Goal: Information Seeking & Learning: Learn about a topic

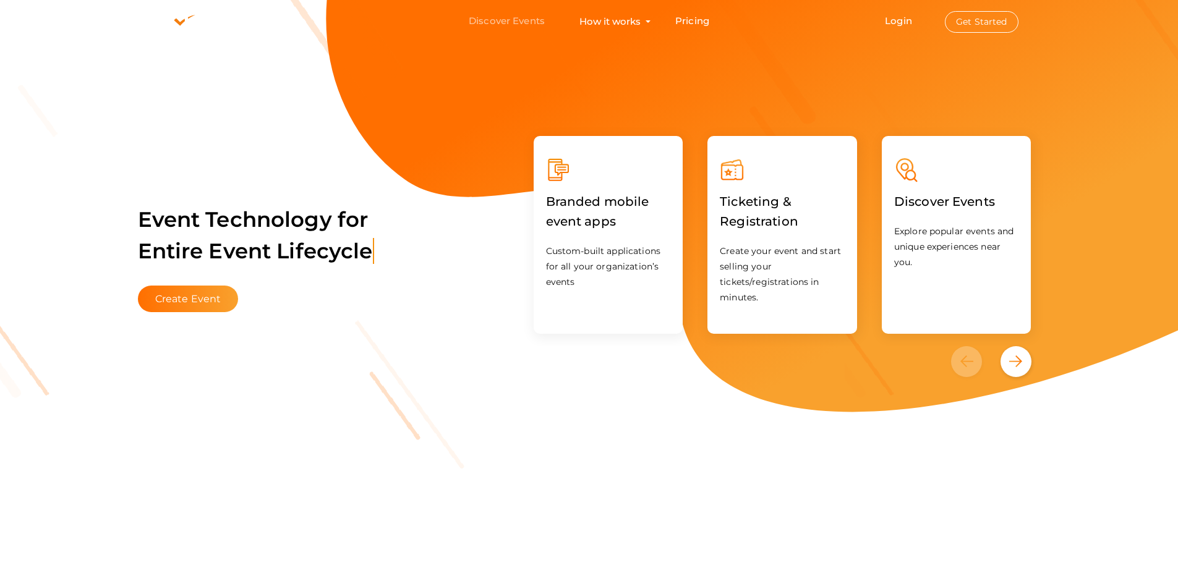
click at [515, 17] on link "Discover Events" at bounding box center [507, 21] width 76 height 23
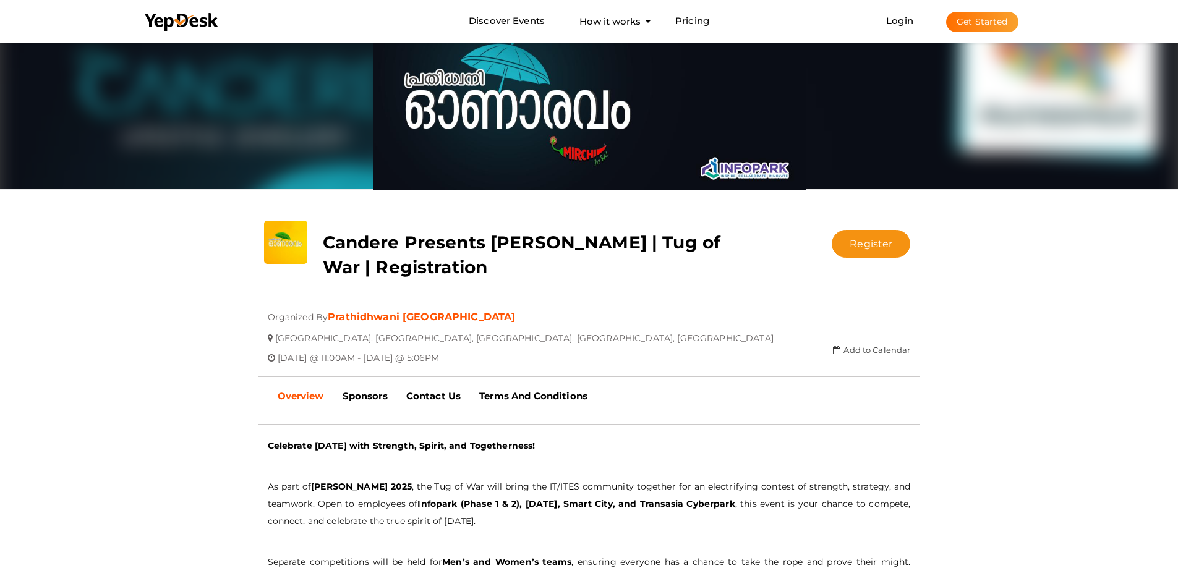
scroll to position [4, 0]
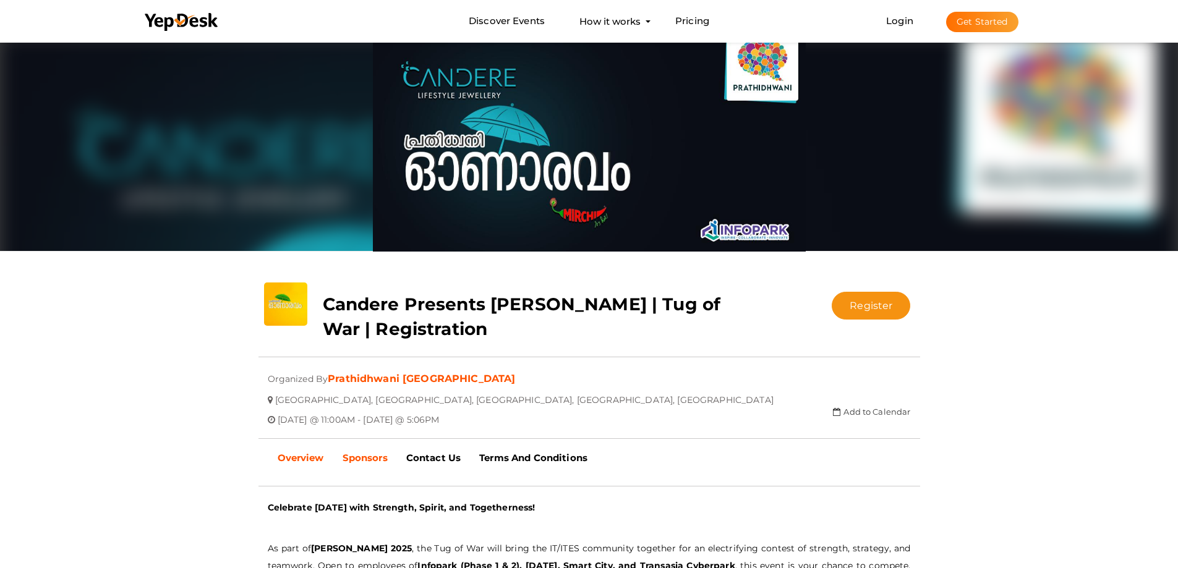
click at [361, 466] on link "Sponsors" at bounding box center [365, 458] width 64 height 31
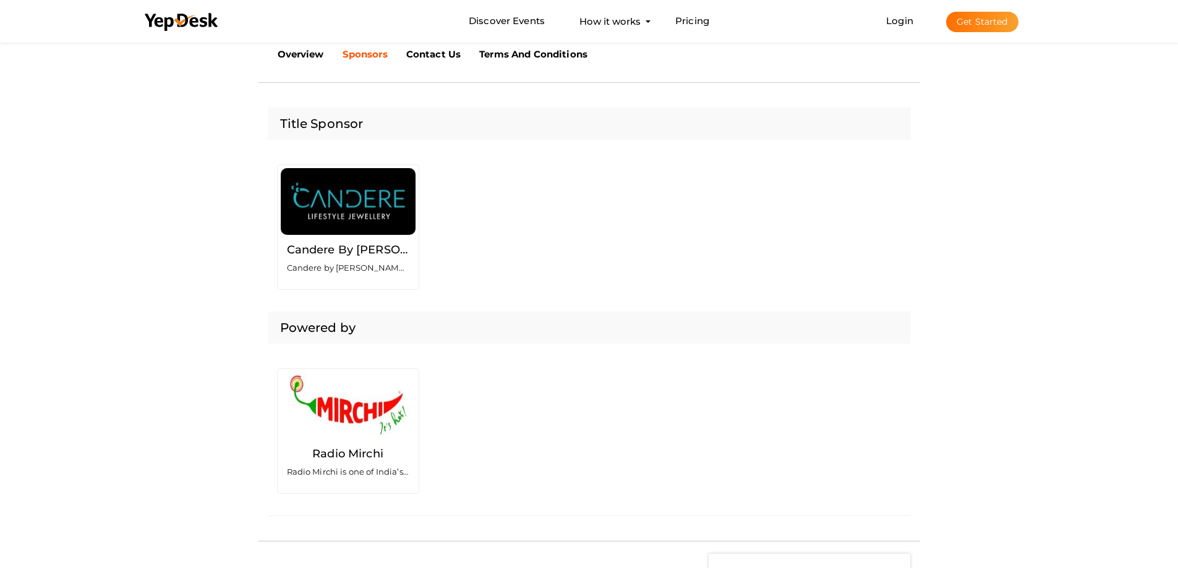
scroll to position [99, 0]
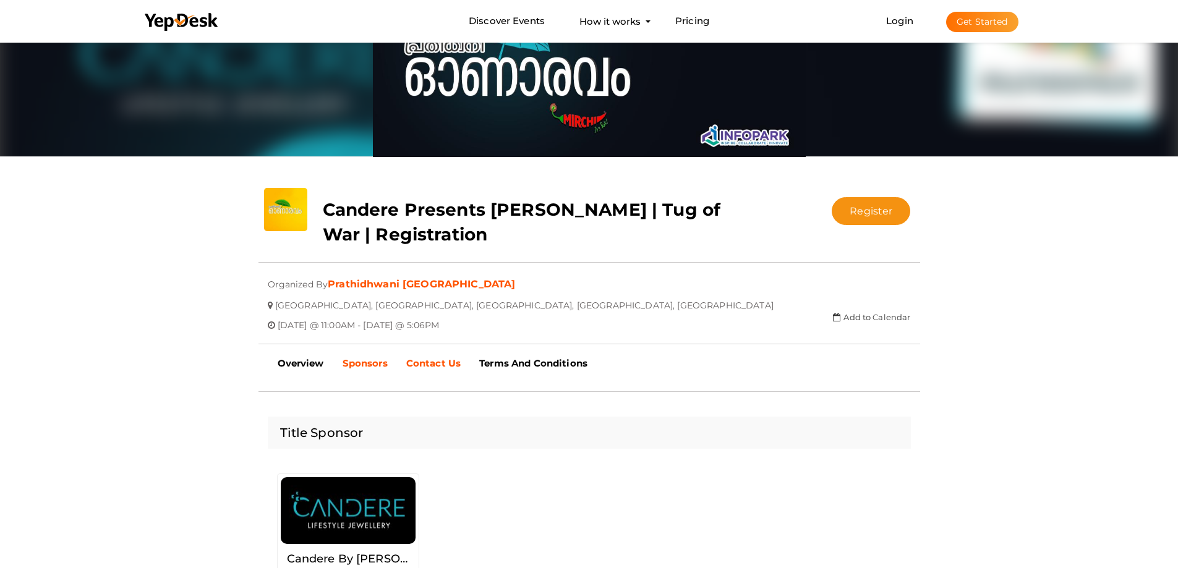
click at [434, 370] on link "Contact Us" at bounding box center [433, 363] width 73 height 31
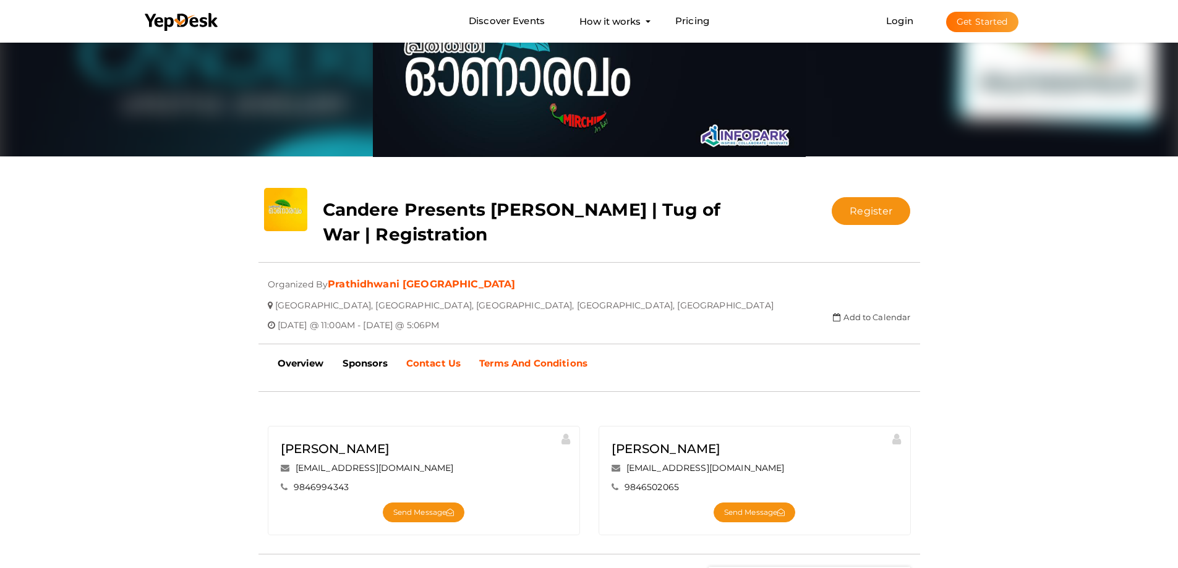
click at [541, 365] on b "Terms And Conditions" at bounding box center [533, 363] width 108 height 12
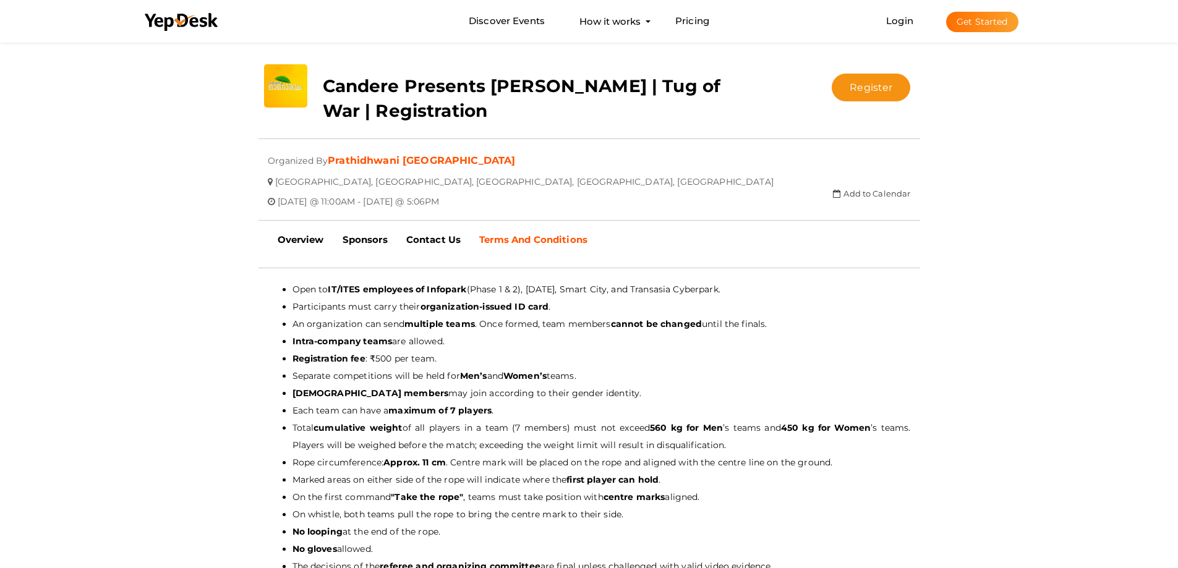
scroll to position [284, 0]
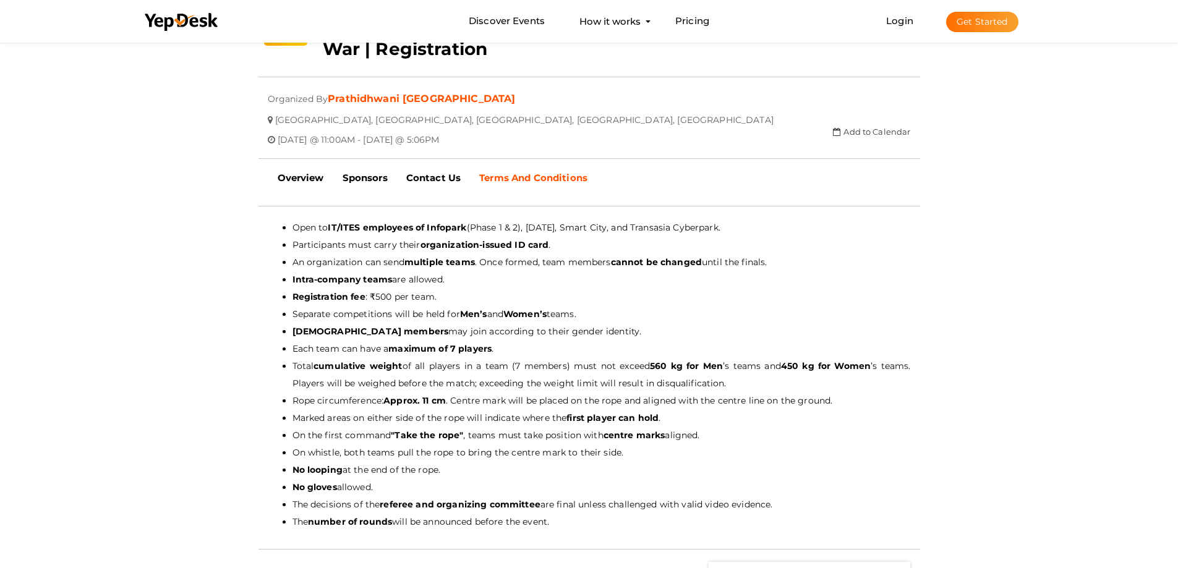
drag, startPoint x: 288, startPoint y: 225, endPoint x: 607, endPoint y: 514, distance: 429.9
click at [607, 514] on ul "Open to IT/ITES employees of Infopark (Phase 1 & 2), [DATE], Smart City, and Tr…" at bounding box center [589, 375] width 643 height 312
copy ul "Lore ip DO/SITA consectet ad Elitsedd (Eiusm 3 & 9), Temporin, Utlab Etdo, mag …"
click at [467, 324] on li "[DEMOGRAPHIC_DATA] members may join according to their gender identity." at bounding box center [602, 331] width 618 height 17
drag, startPoint x: 676, startPoint y: 359, endPoint x: 711, endPoint y: 362, distance: 35.4
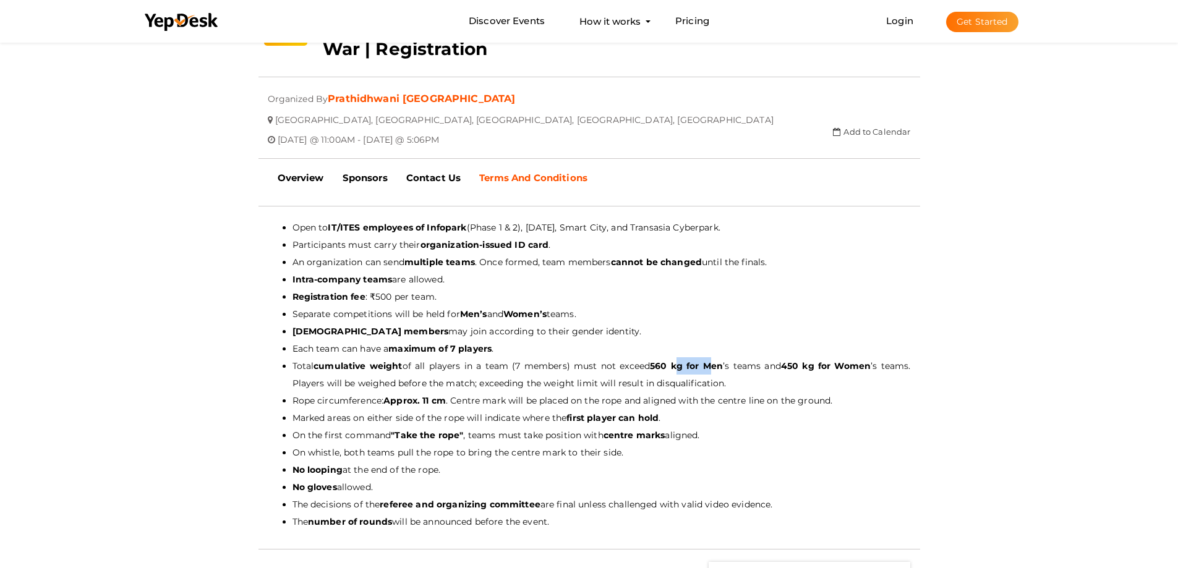
click at [711, 362] on li "Total cumulative weight of all players in a team (7 members) must not exceed 56…" at bounding box center [602, 374] width 618 height 35
drag, startPoint x: 563, startPoint y: 363, endPoint x: 723, endPoint y: 366, distance: 160.2
click at [723, 366] on span "Total cumulative weight of all players in a team (7 members) must not exceed 56…" at bounding box center [602, 375] width 618 height 28
drag, startPoint x: 357, startPoint y: 297, endPoint x: 508, endPoint y: 305, distance: 150.5
click at [508, 305] on ul "Open to IT/ITES employees of Infopark (Phase 1 & 2), [DATE], Smart City, and Tr…" at bounding box center [589, 375] width 643 height 312
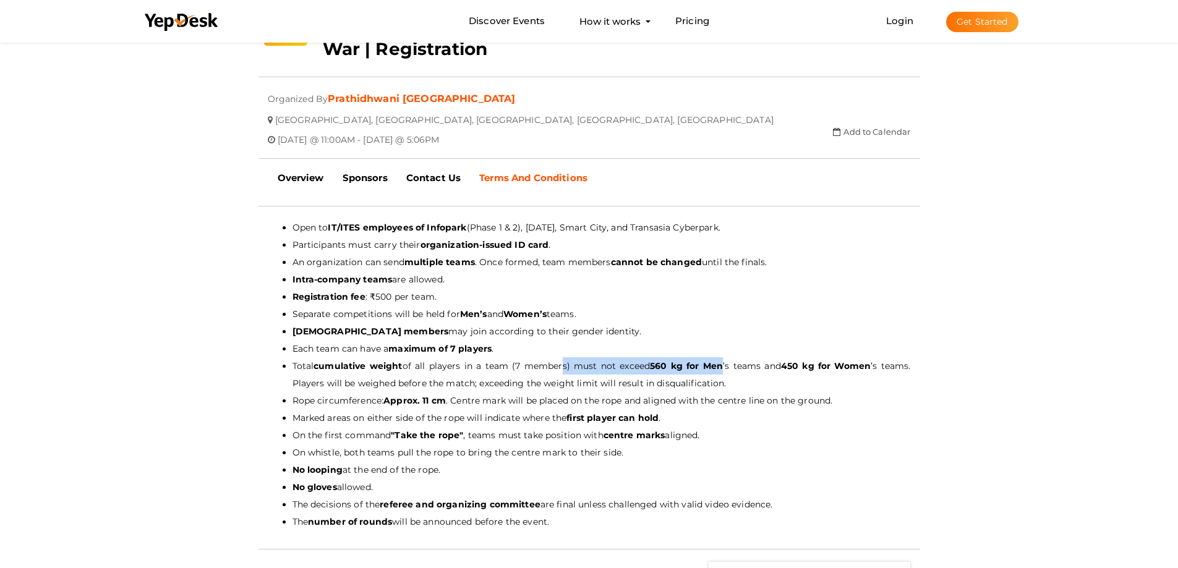
click at [506, 295] on li "Registration fee : ₹500 per team." at bounding box center [602, 296] width 618 height 17
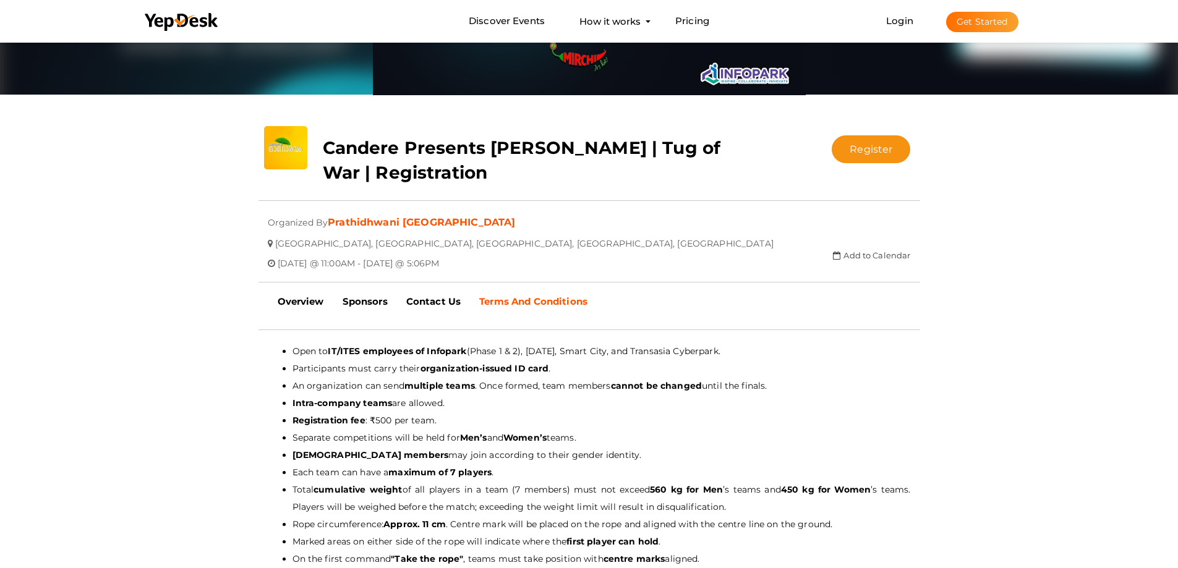
scroll to position [0, 0]
